Goal: Find specific page/section: Find specific page/section

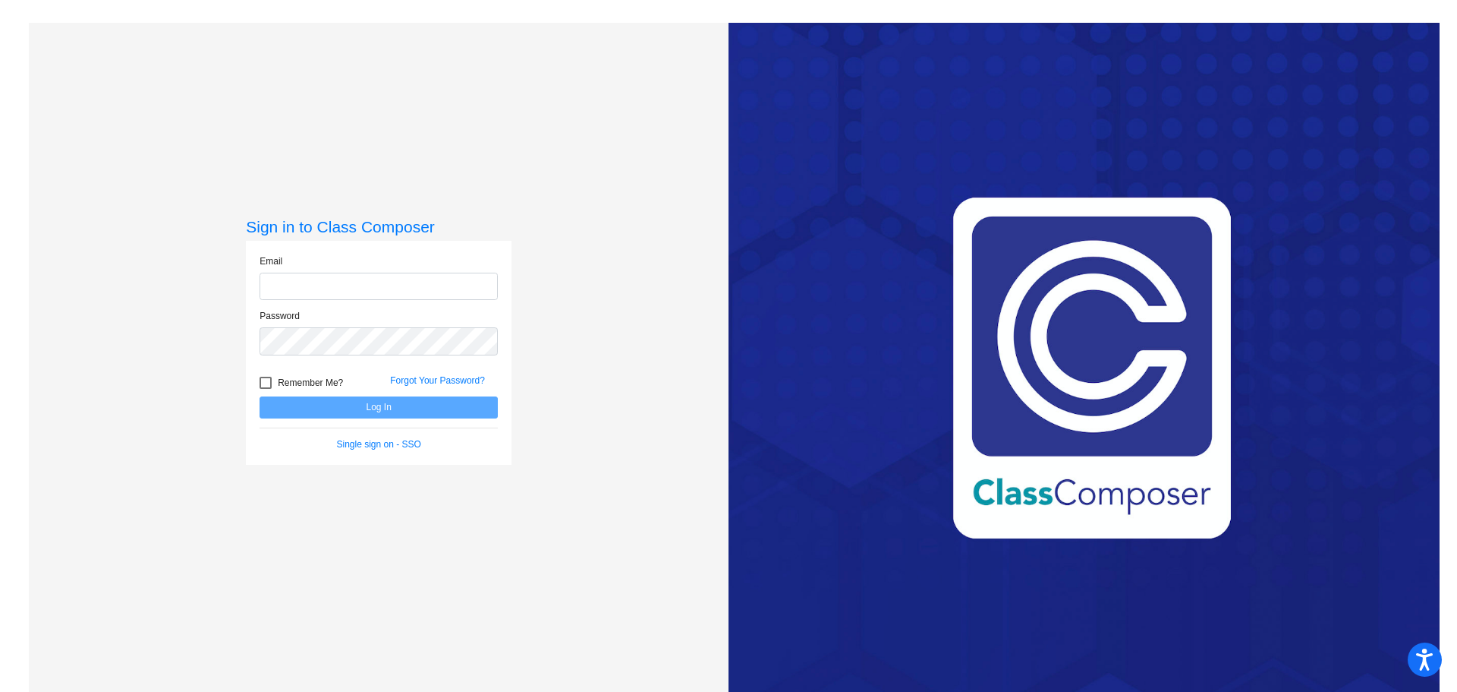
type input "[EMAIL_ADDRESS][DOMAIN_NAME]"
click at [320, 408] on button "Log In" at bounding box center [379, 407] width 238 height 22
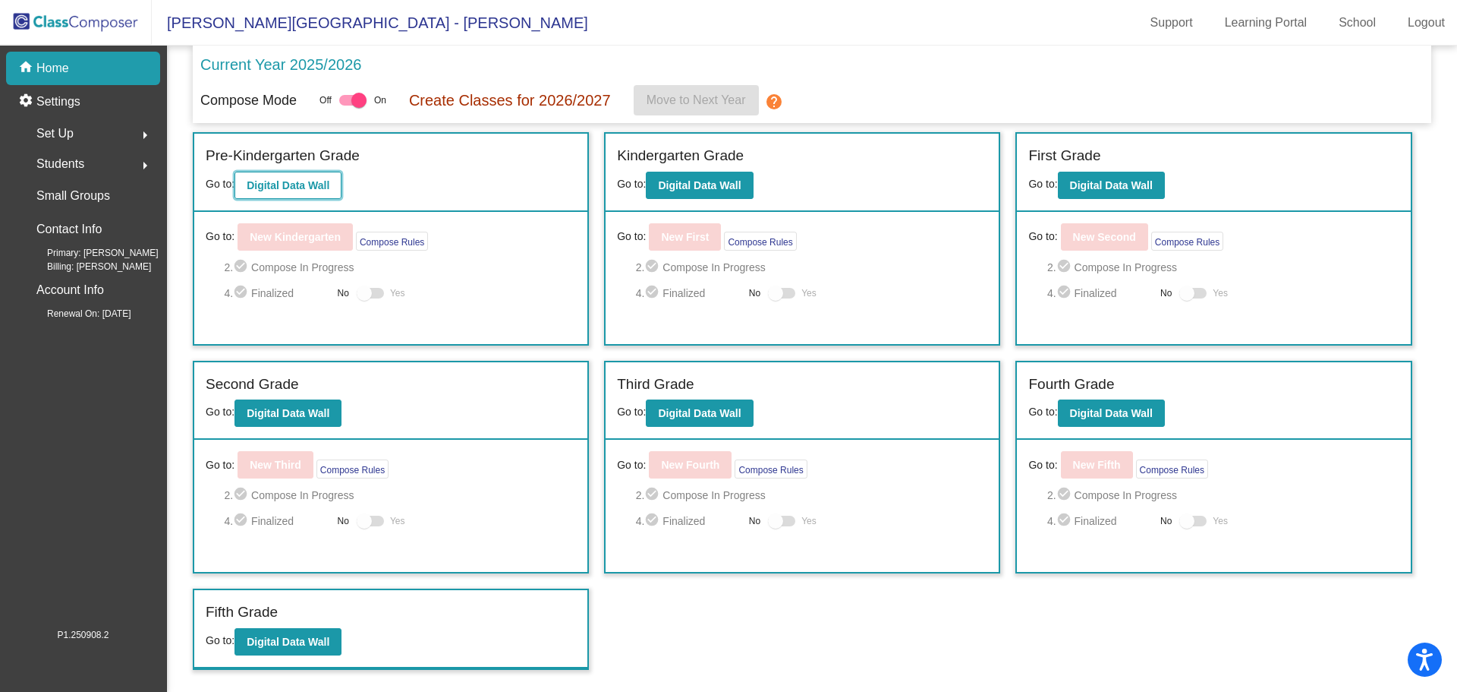
click at [300, 179] on b "Digital Data Wall" at bounding box center [288, 185] width 83 height 12
click at [701, 183] on b "Digital Data Wall" at bounding box center [699, 185] width 83 height 12
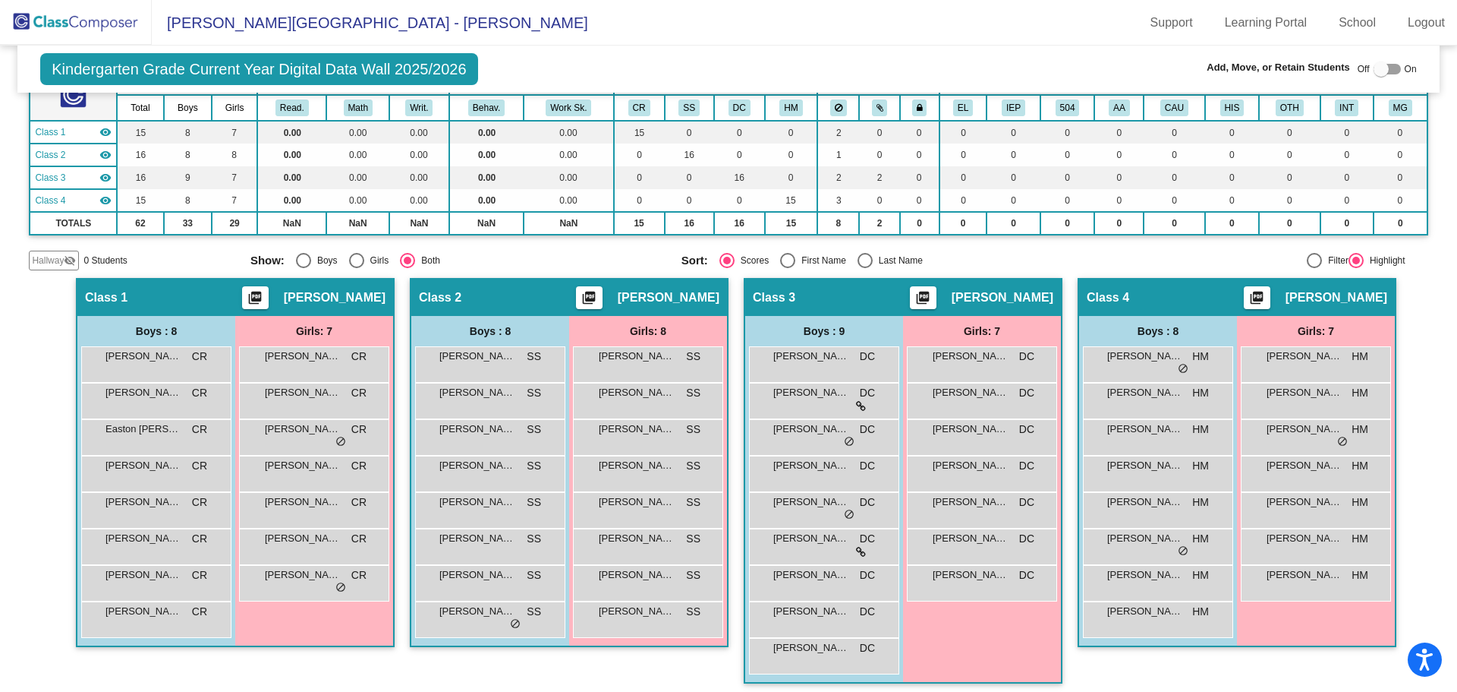
scroll to position [156, 0]
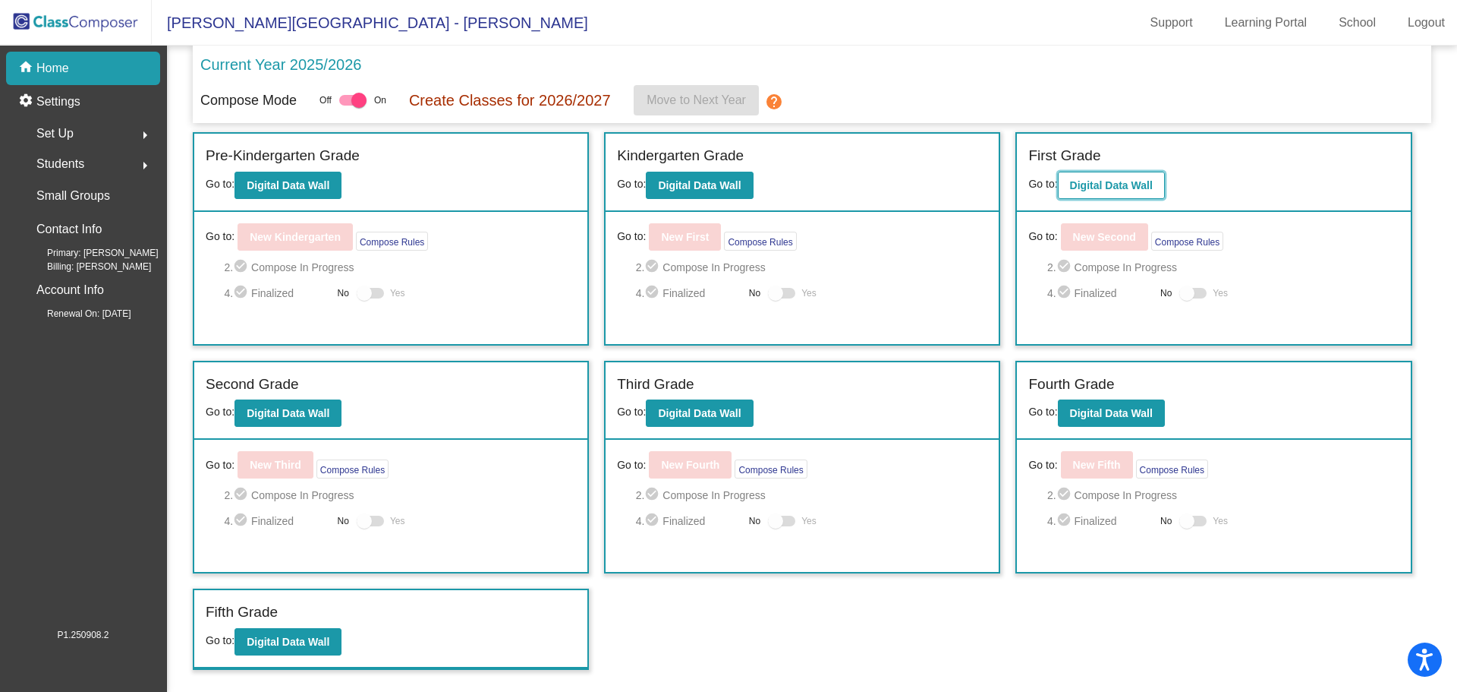
click at [1104, 181] on b "Digital Data Wall" at bounding box center [1111, 185] width 83 height 12
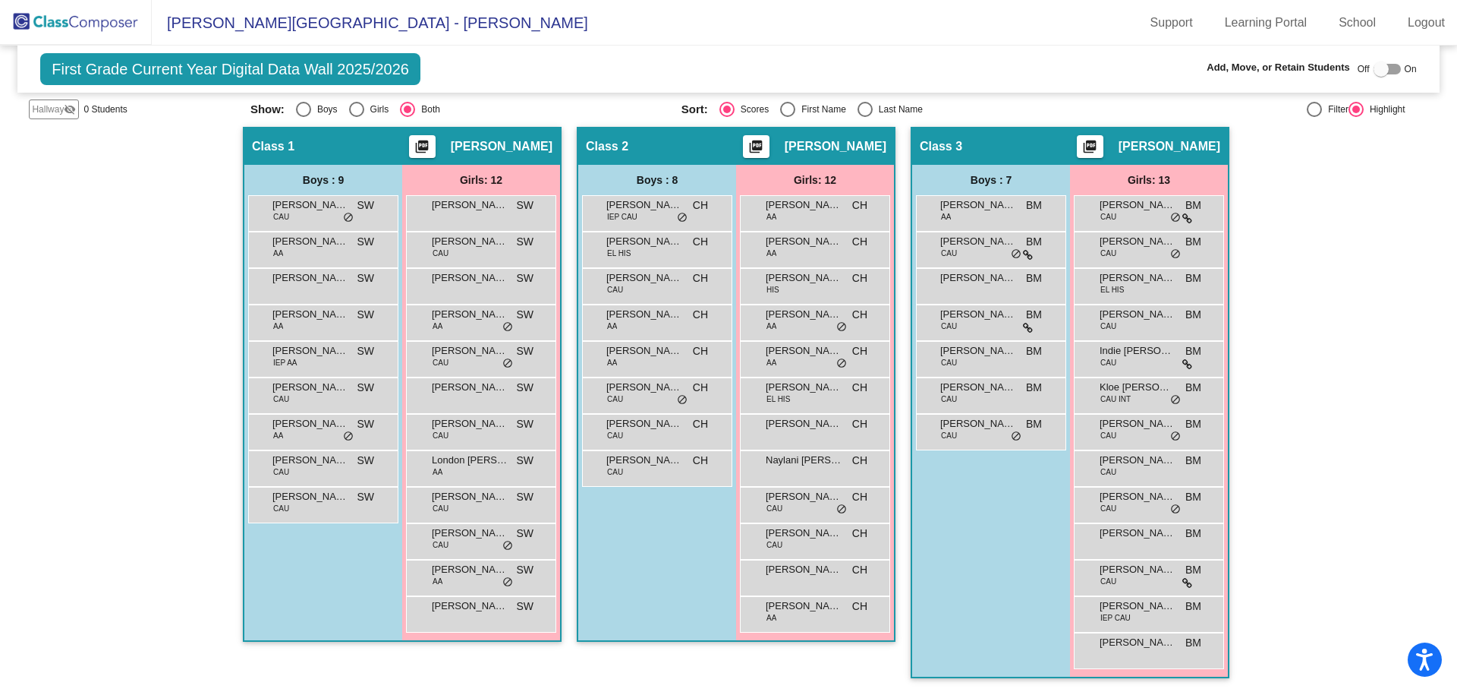
scroll to position [279, 0]
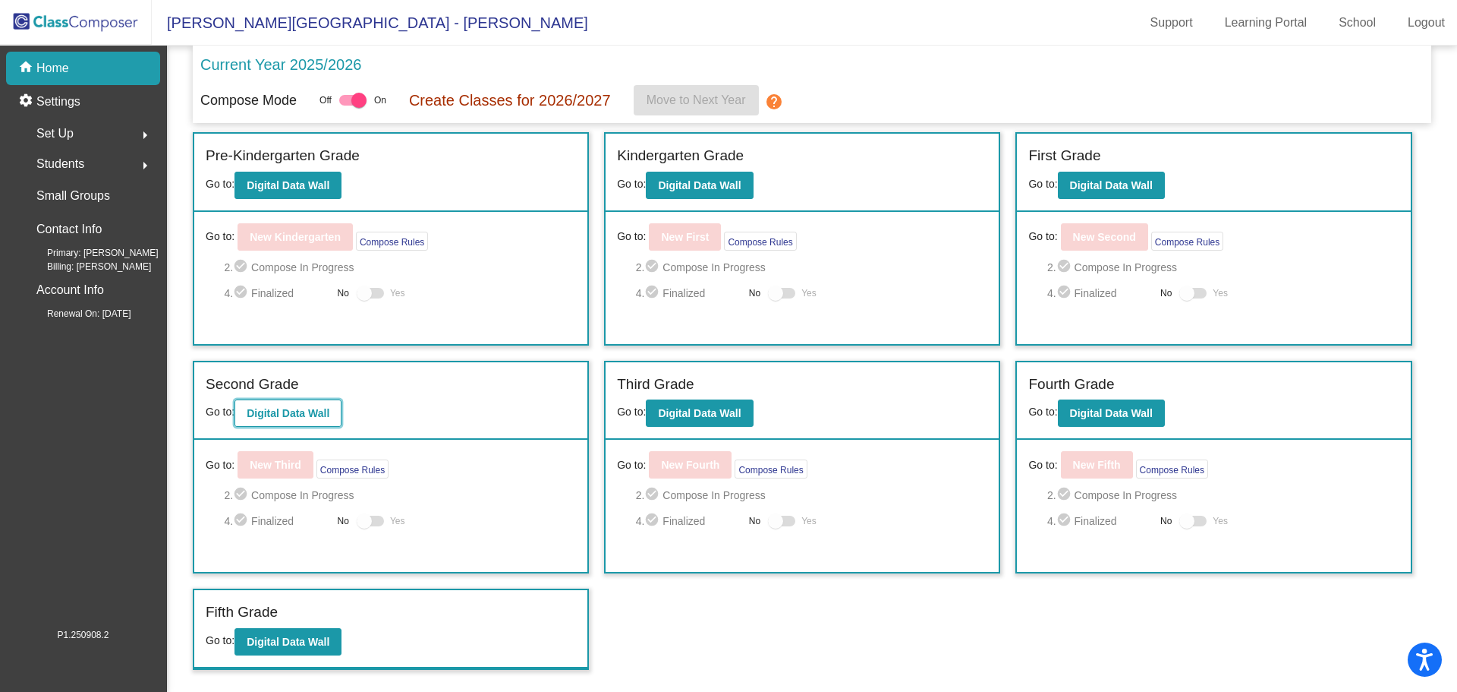
click at [313, 406] on button "Digital Data Wall" at bounding box center [288, 412] width 107 height 27
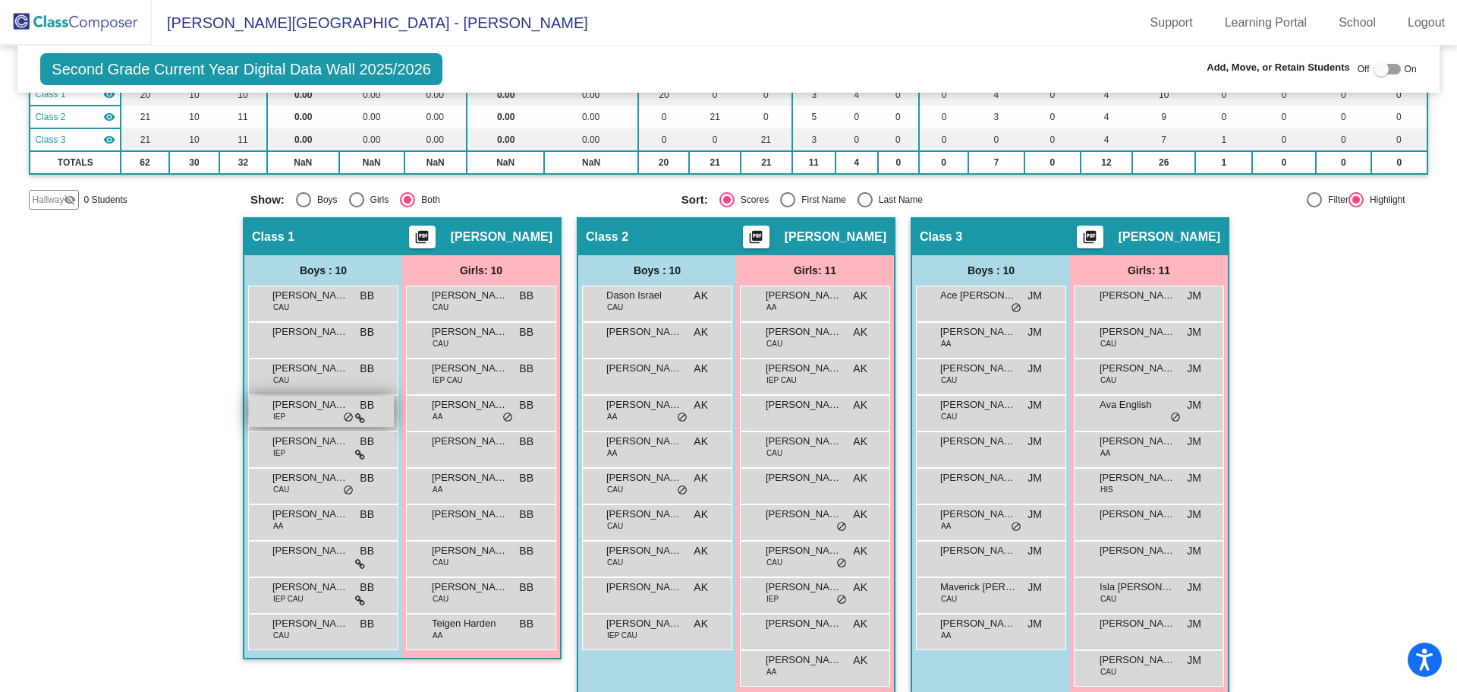
scroll to position [206, 0]
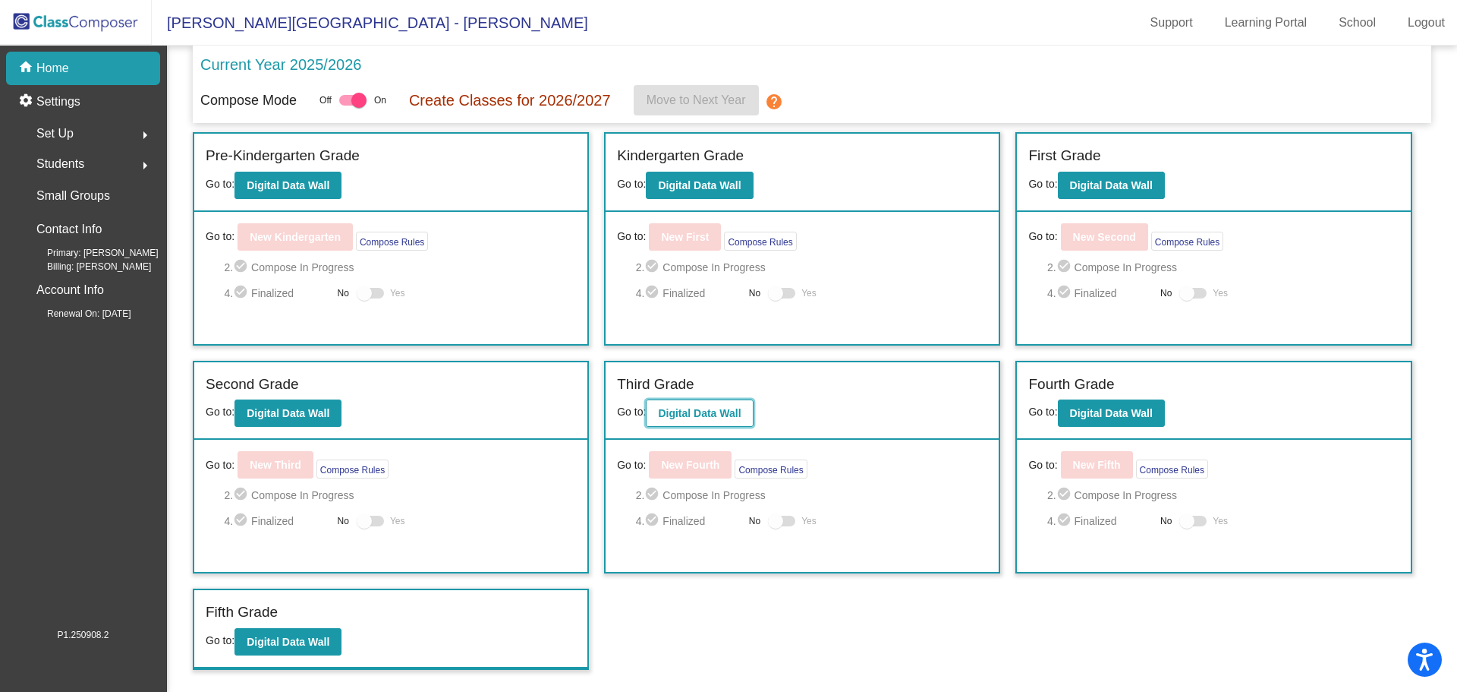
click at [699, 420] on button "Digital Data Wall" at bounding box center [699, 412] width 107 height 27
click at [1131, 412] on b "Digital Data Wall" at bounding box center [1111, 413] width 83 height 12
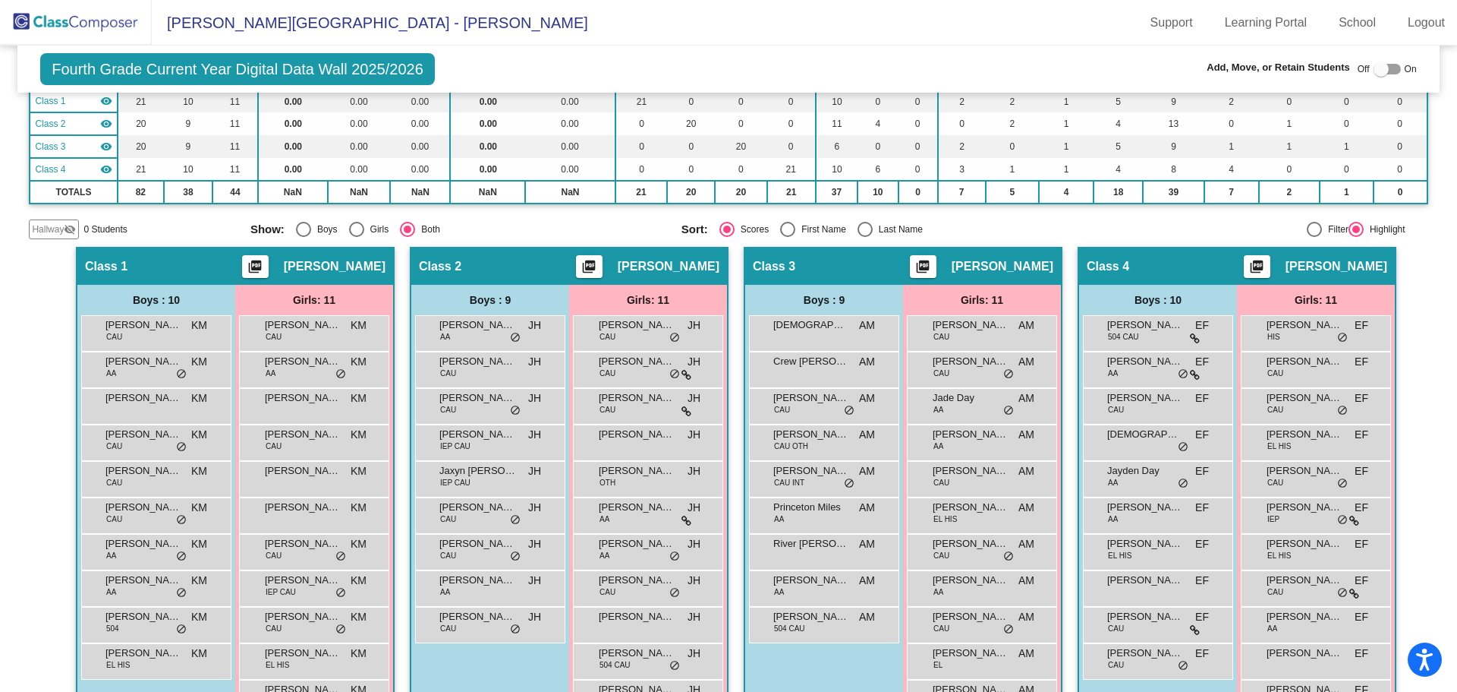
scroll to position [228, 0]
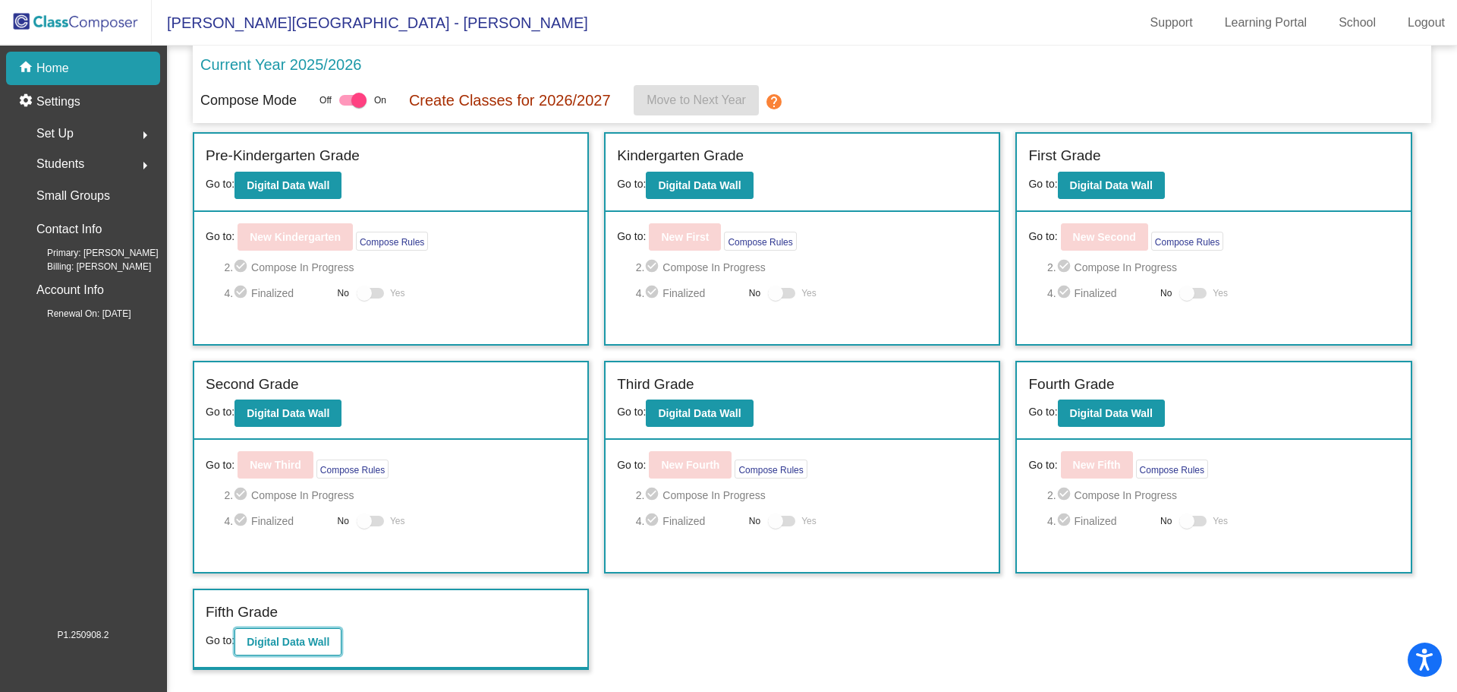
click at [279, 644] on b "Digital Data Wall" at bounding box center [288, 641] width 83 height 12
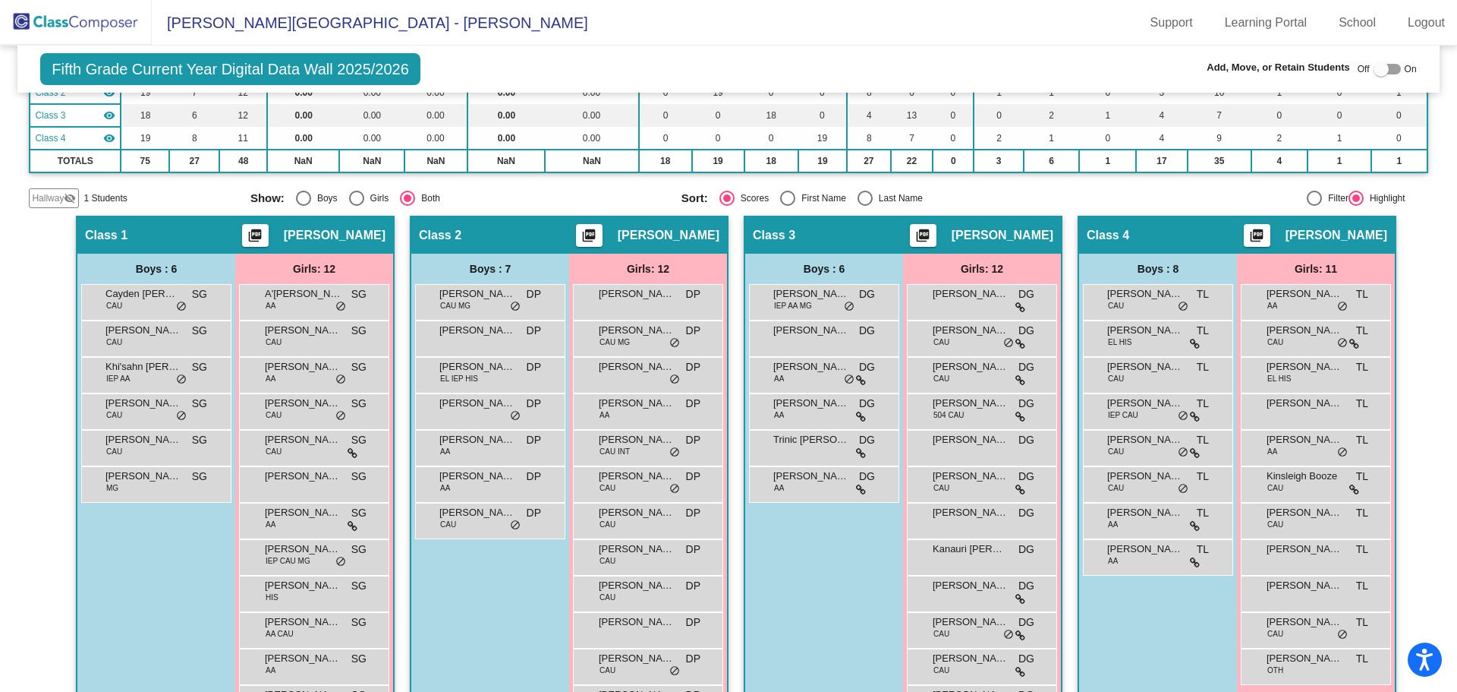
scroll to position [266, 0]
